Goal: Information Seeking & Learning: Check status

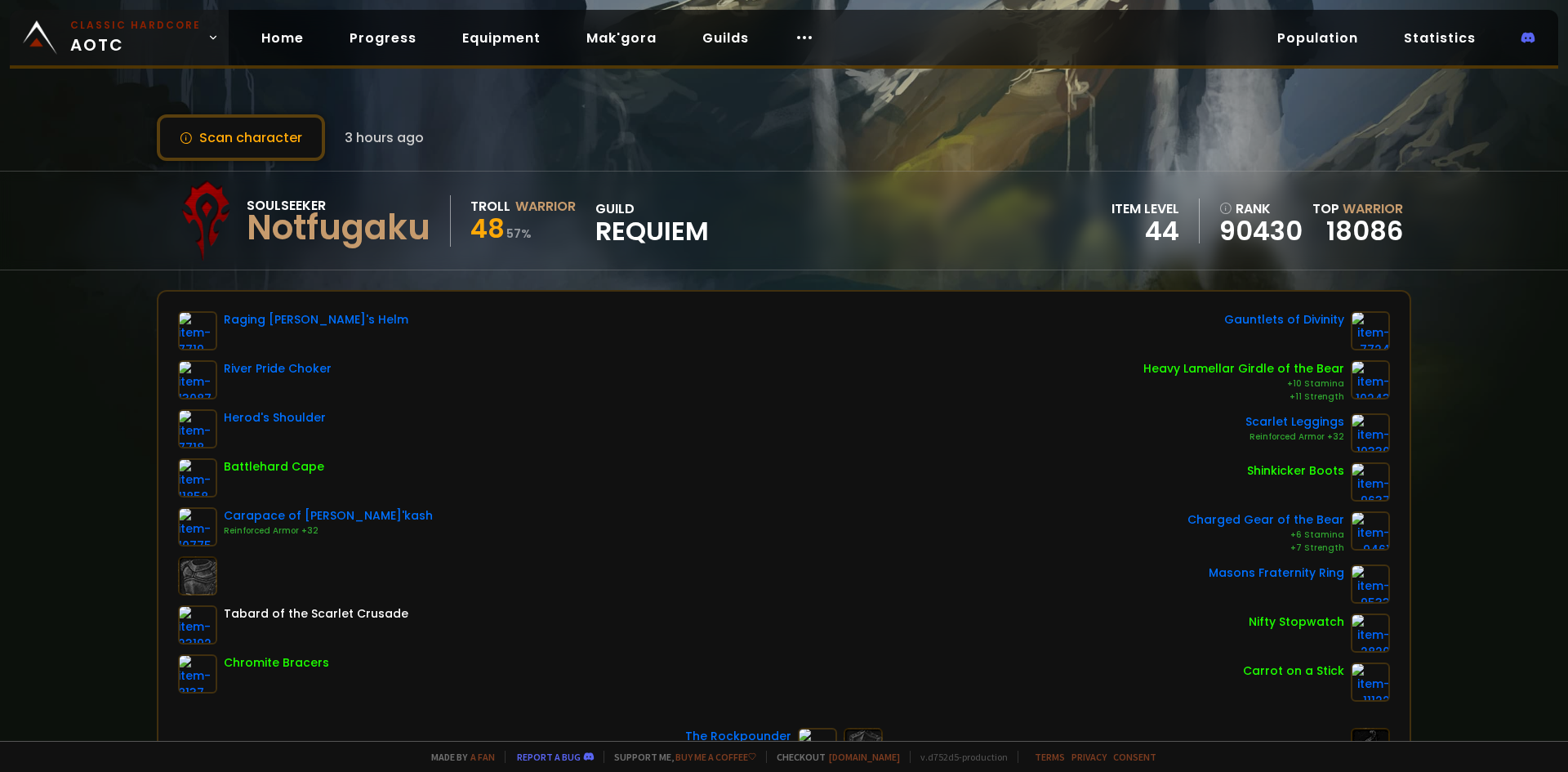
drag, startPoint x: 157, startPoint y: 41, endPoint x: 211, endPoint y: 49, distance: 54.6
click at [160, 41] on span "Classic Hardcore AOTC" at bounding box center [135, 37] width 130 height 39
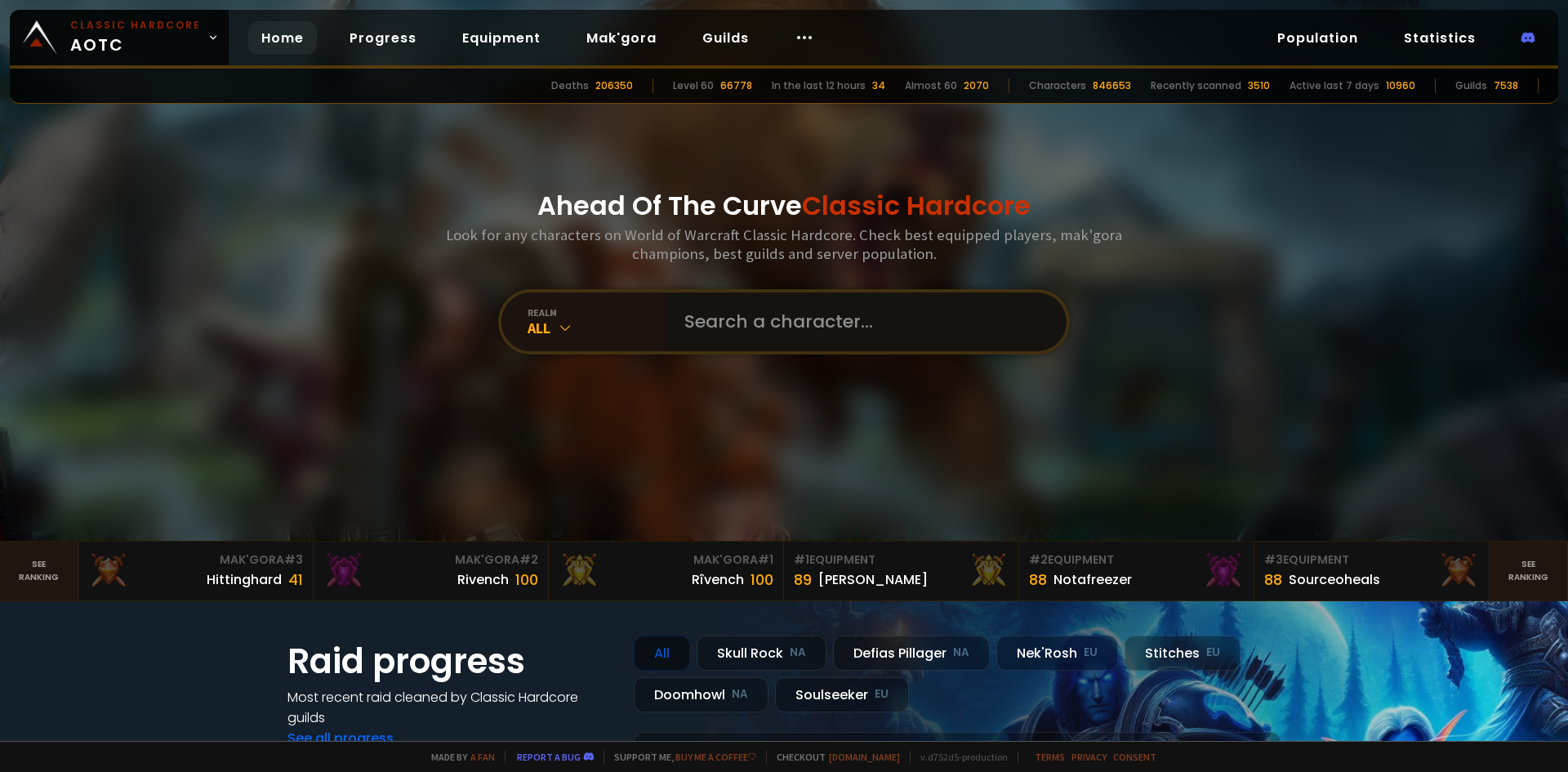
click at [904, 336] on input "text" at bounding box center [860, 321] width 373 height 58
type input "galixeye"
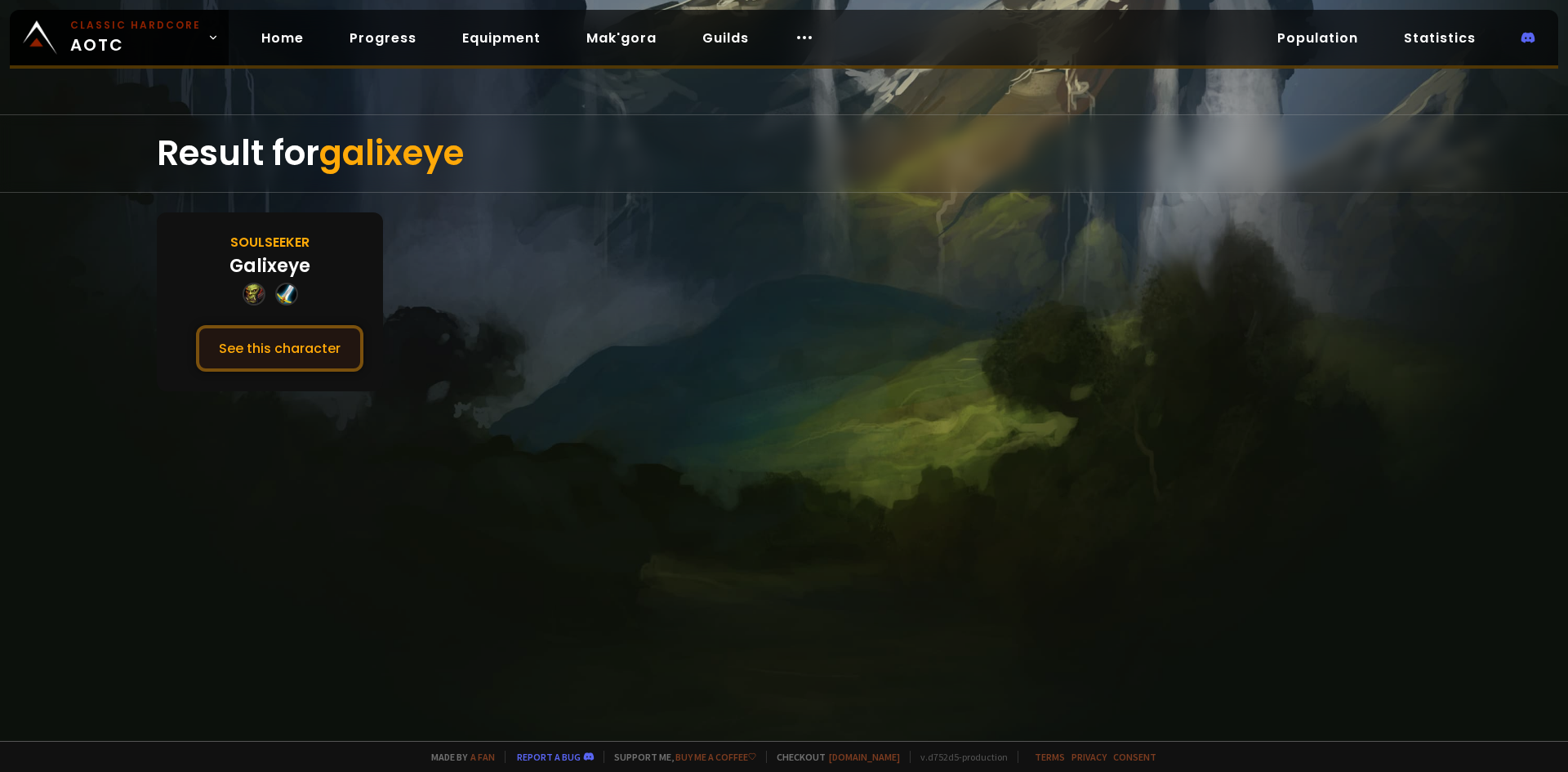
click at [311, 348] on button "See this character" at bounding box center [279, 349] width 167 height 47
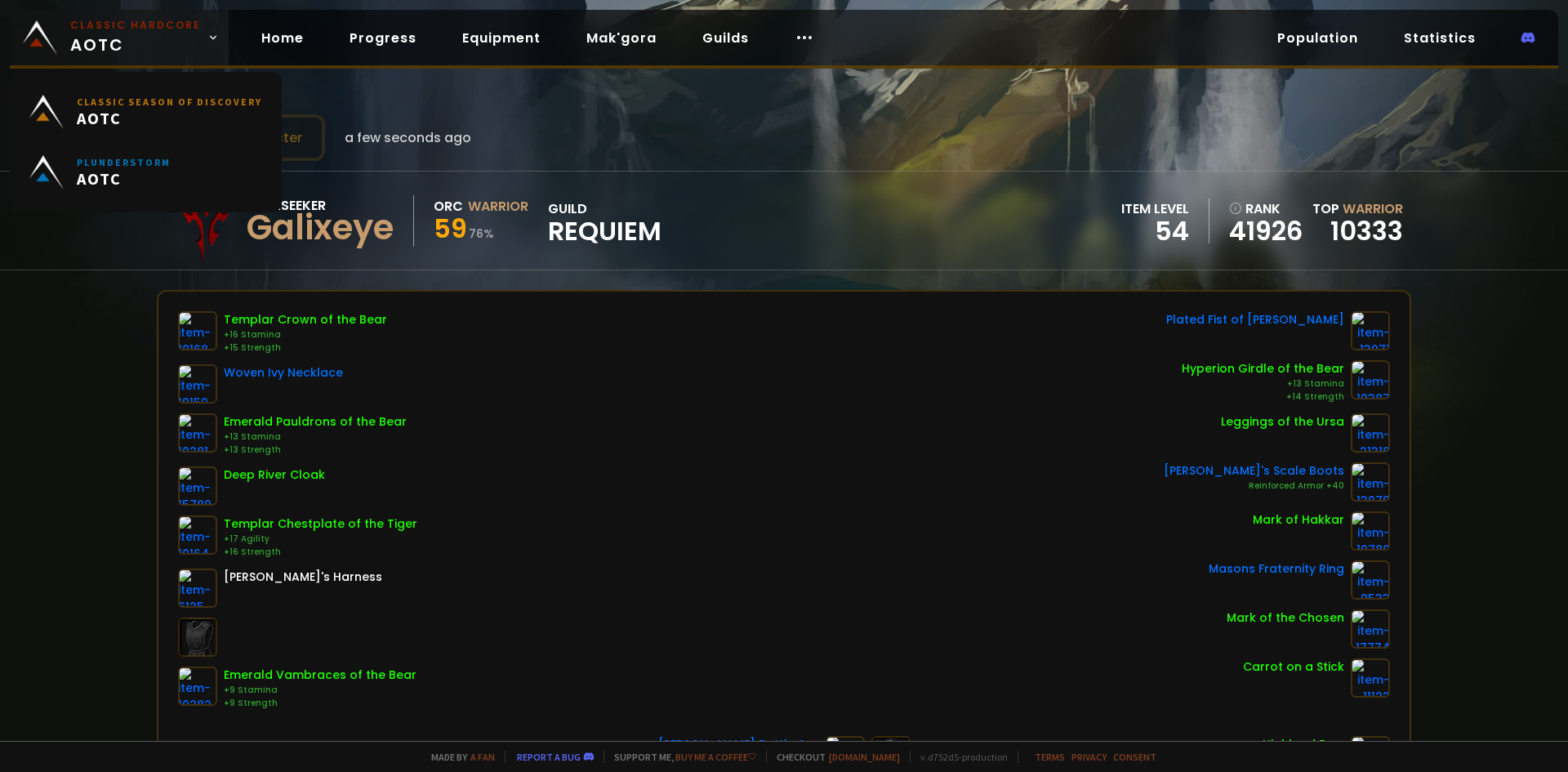
click at [111, 54] on span "Classic Hardcore AOTC" at bounding box center [135, 37] width 130 height 39
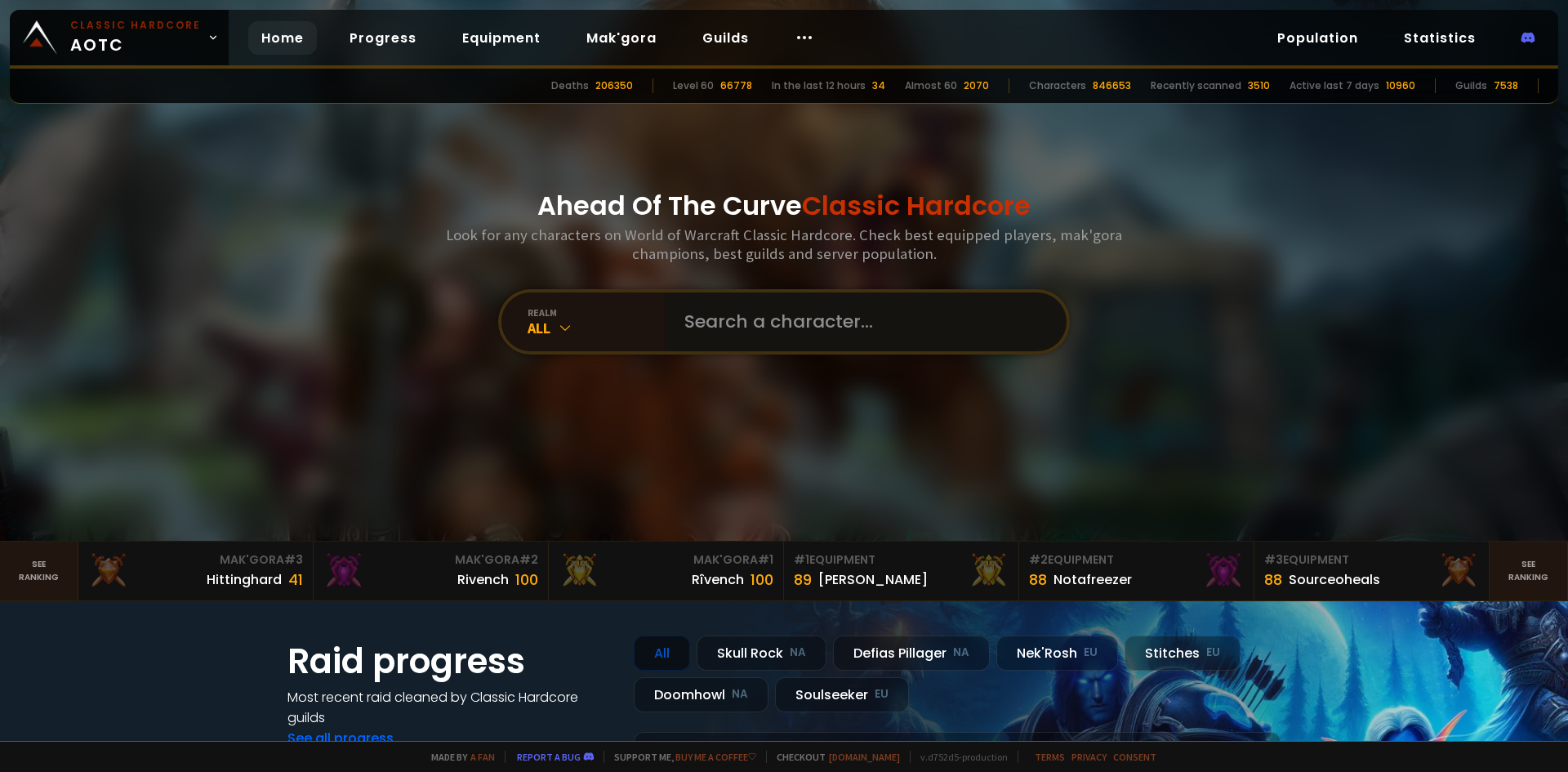
click at [711, 316] on input "text" at bounding box center [860, 321] width 373 height 58
type input "erkari"
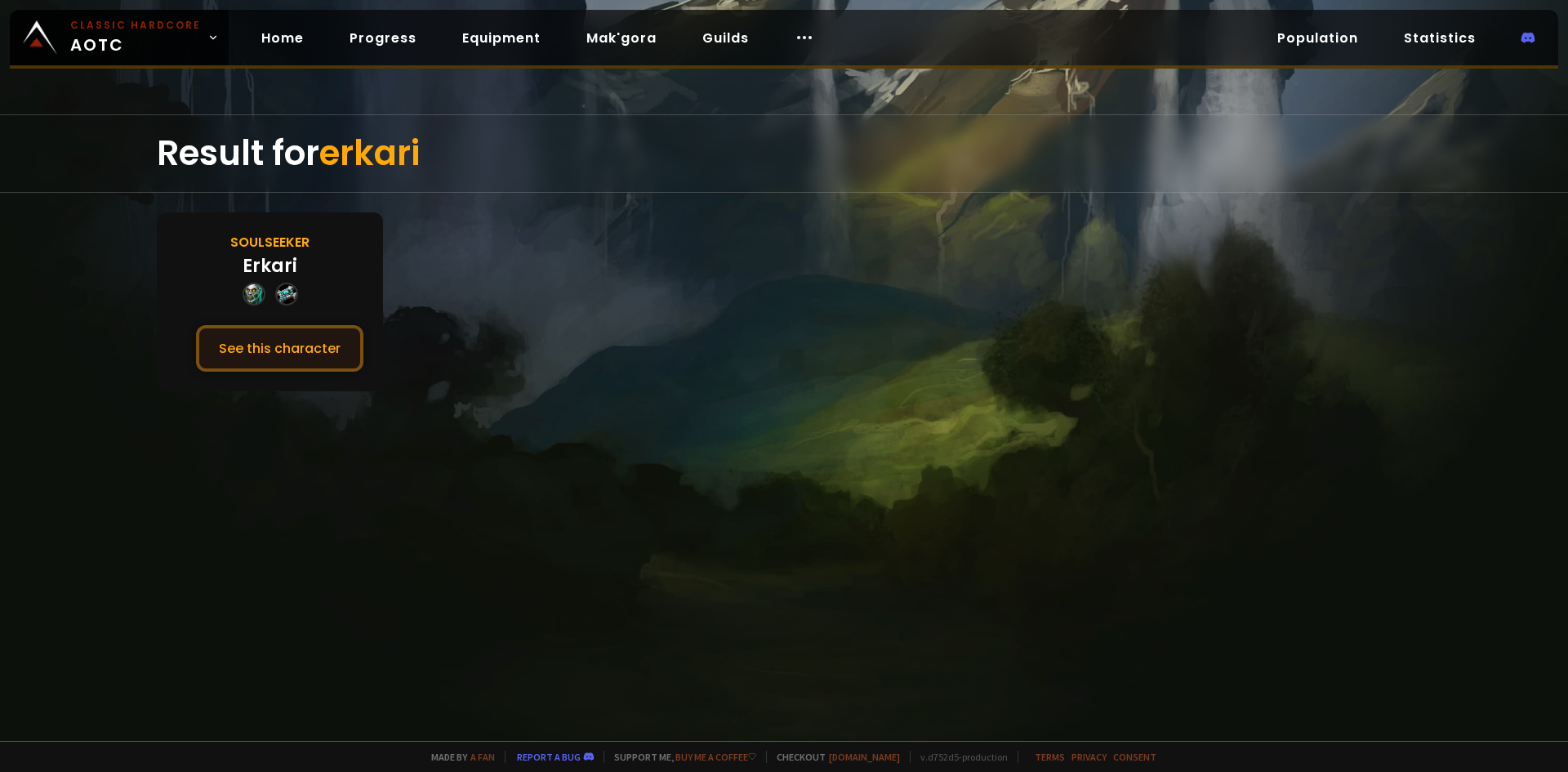
click at [342, 355] on button "See this character" at bounding box center [279, 349] width 167 height 47
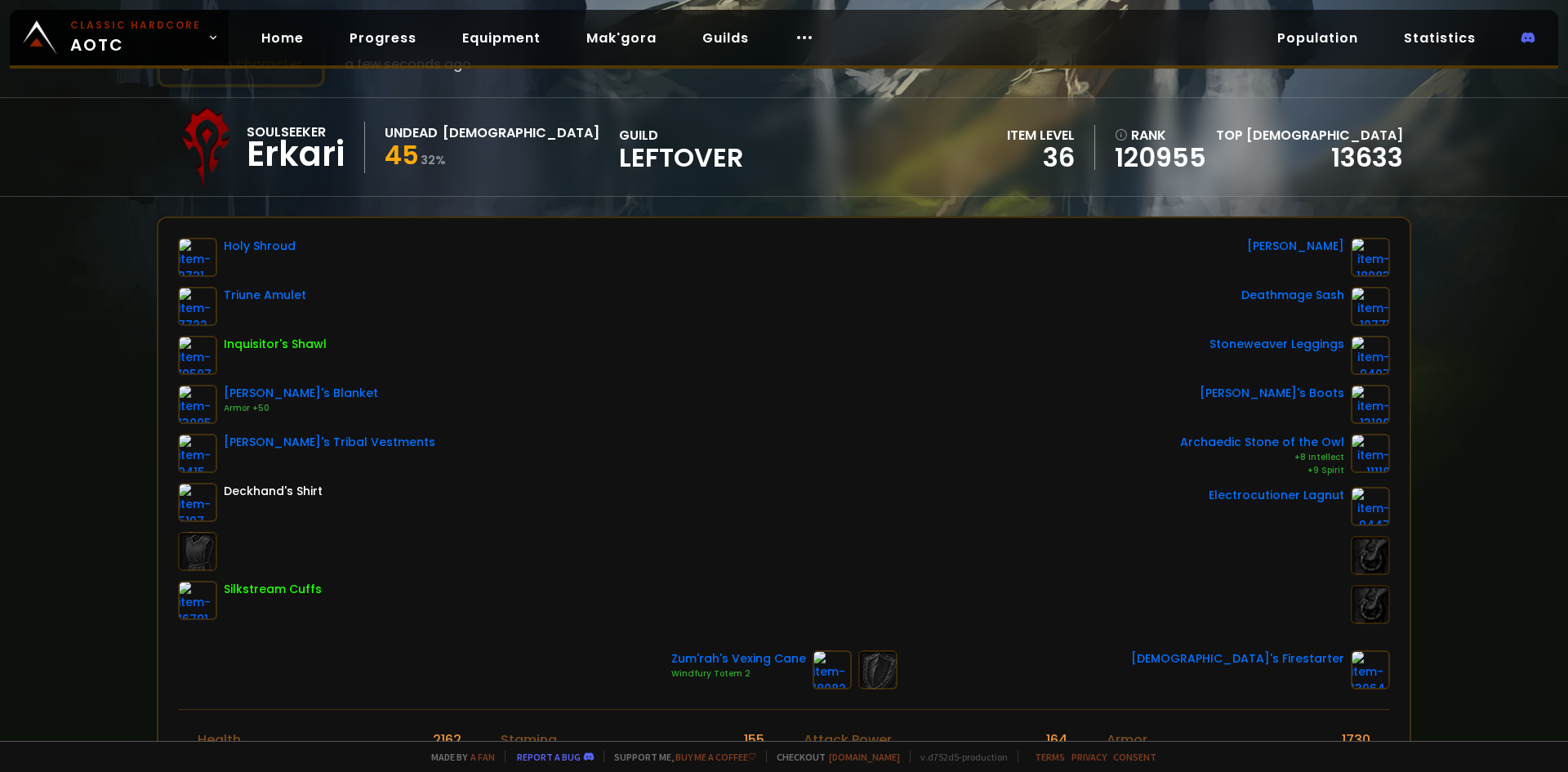
scroll to position [82, 0]
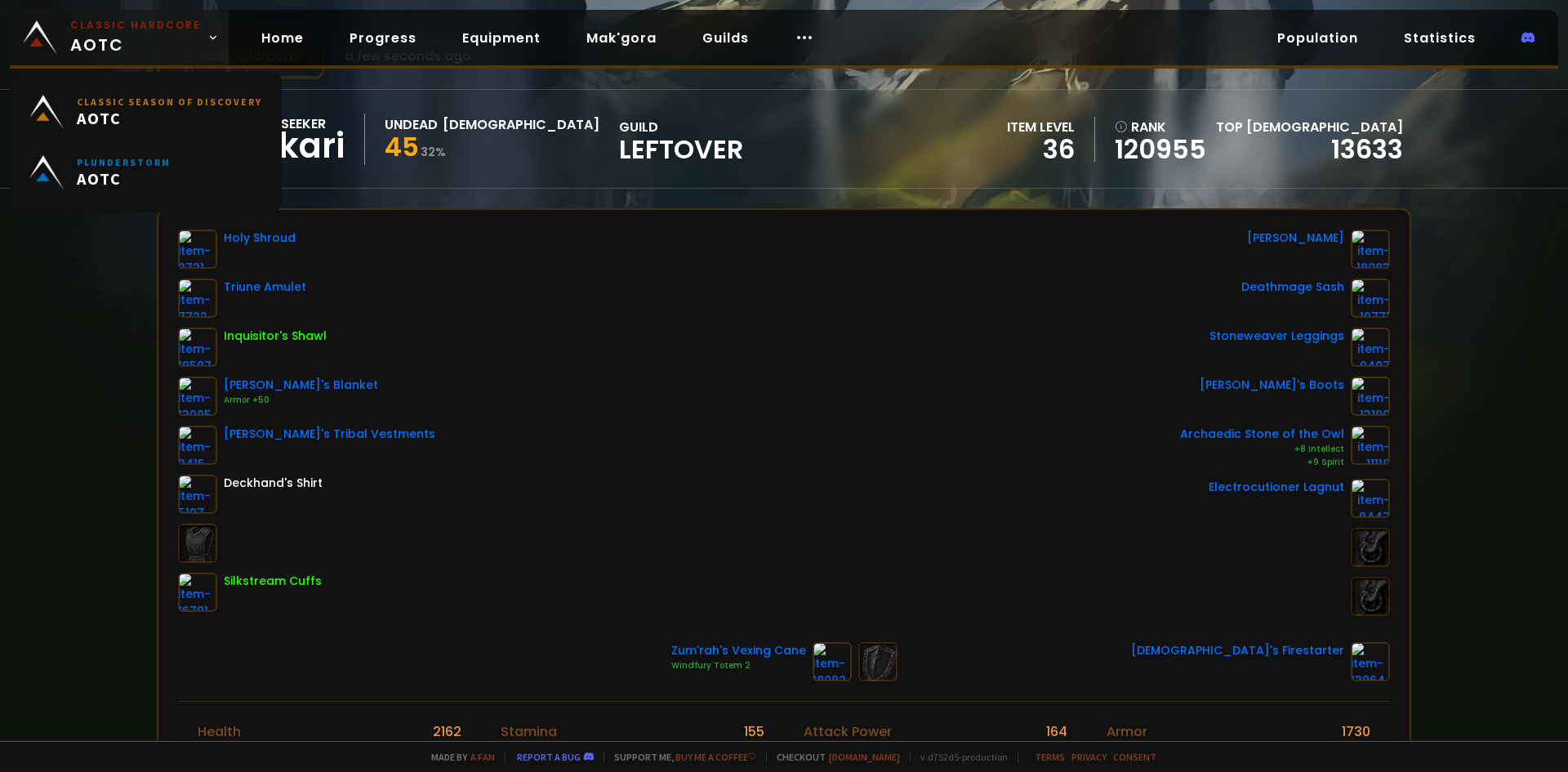
click at [128, 19] on small "Classic Hardcore" at bounding box center [135, 24] width 130 height 15
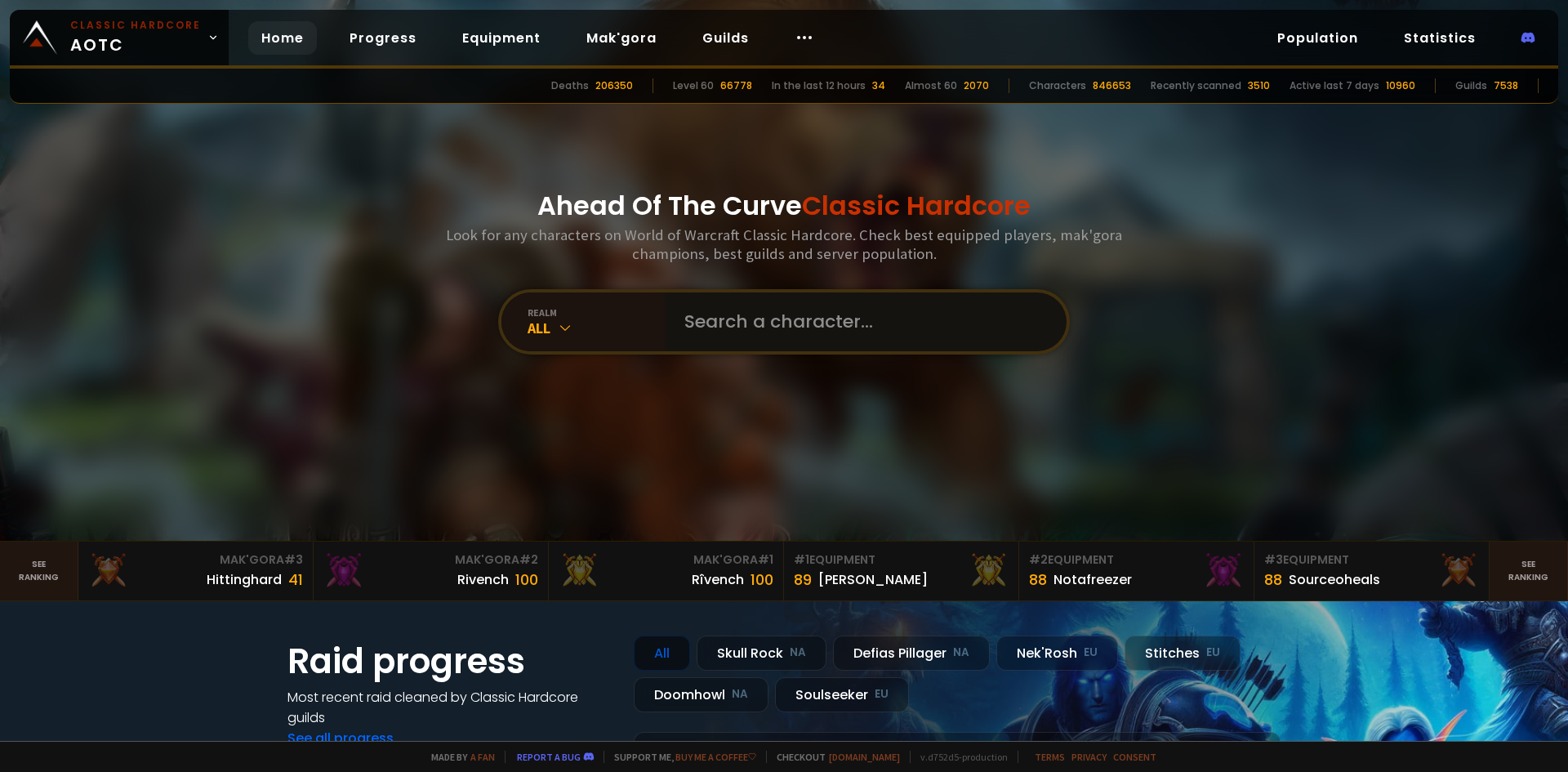
click at [736, 318] on input "text" at bounding box center [860, 321] width 373 height 58
click at [753, 331] on input "text" at bounding box center [860, 321] width 373 height 58
type input "ayaa"
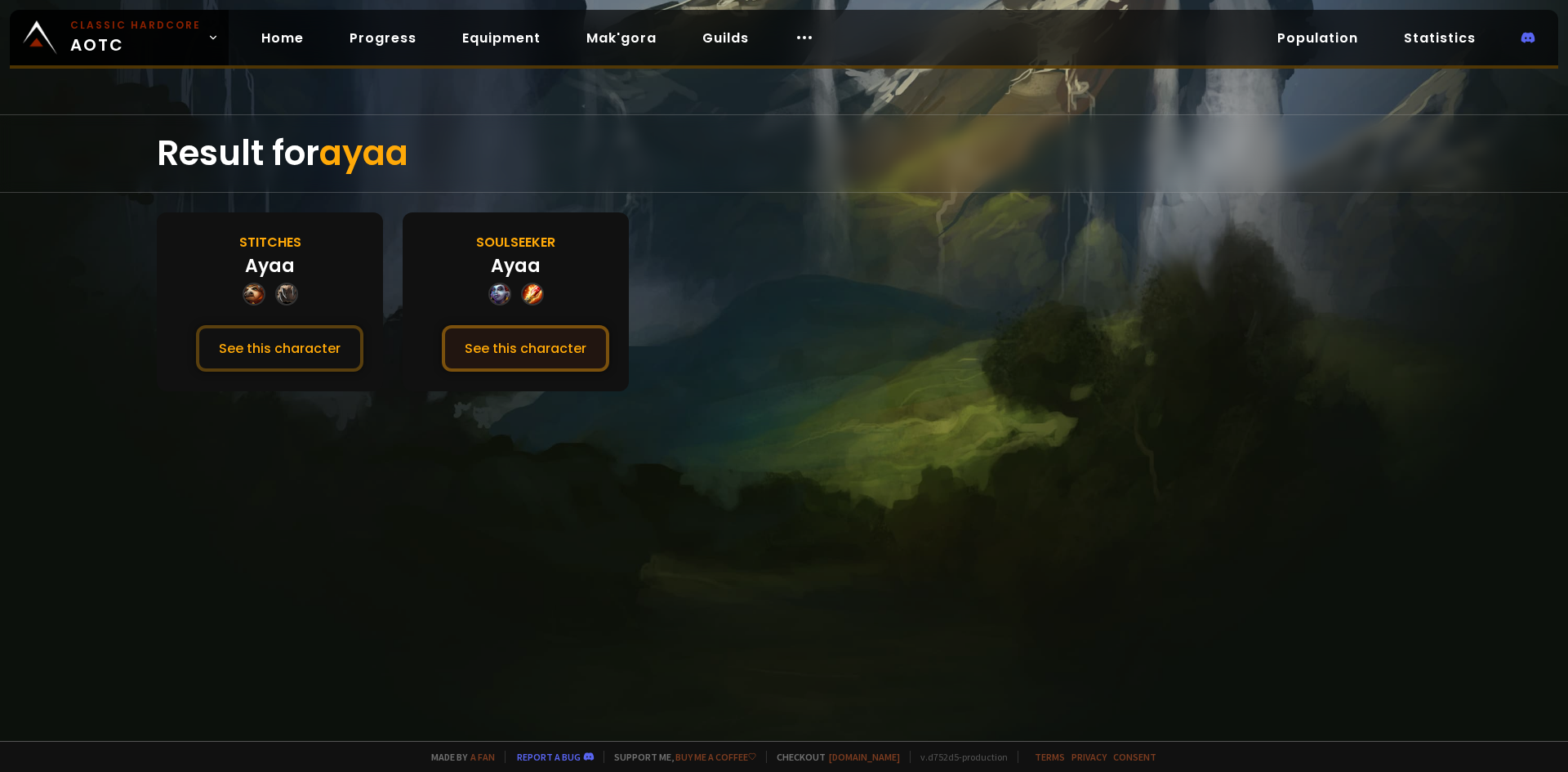
click at [578, 343] on button "See this character" at bounding box center [526, 349] width 167 height 47
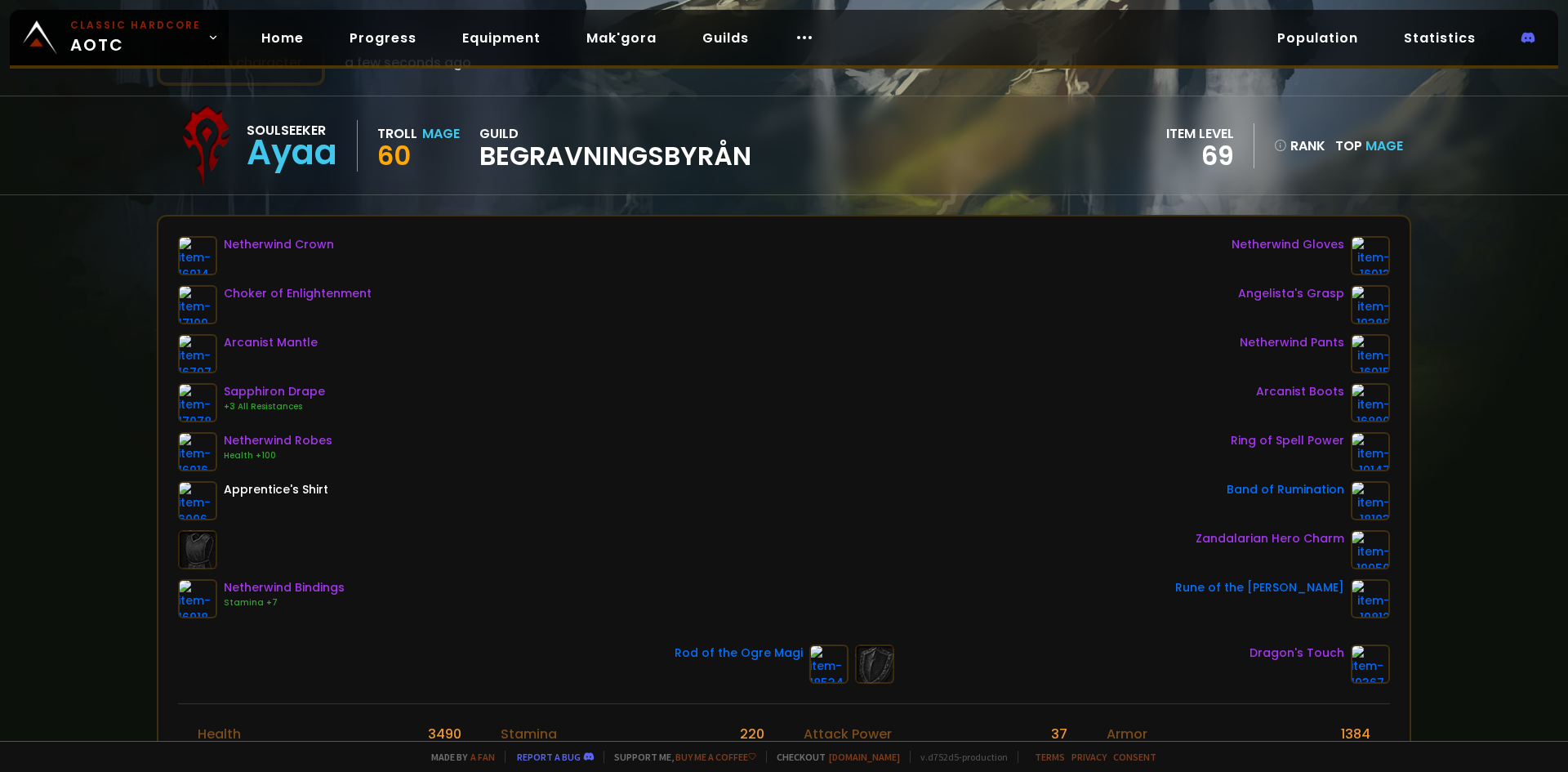
scroll to position [82, 0]
